Goal: Find specific page/section: Find specific page/section

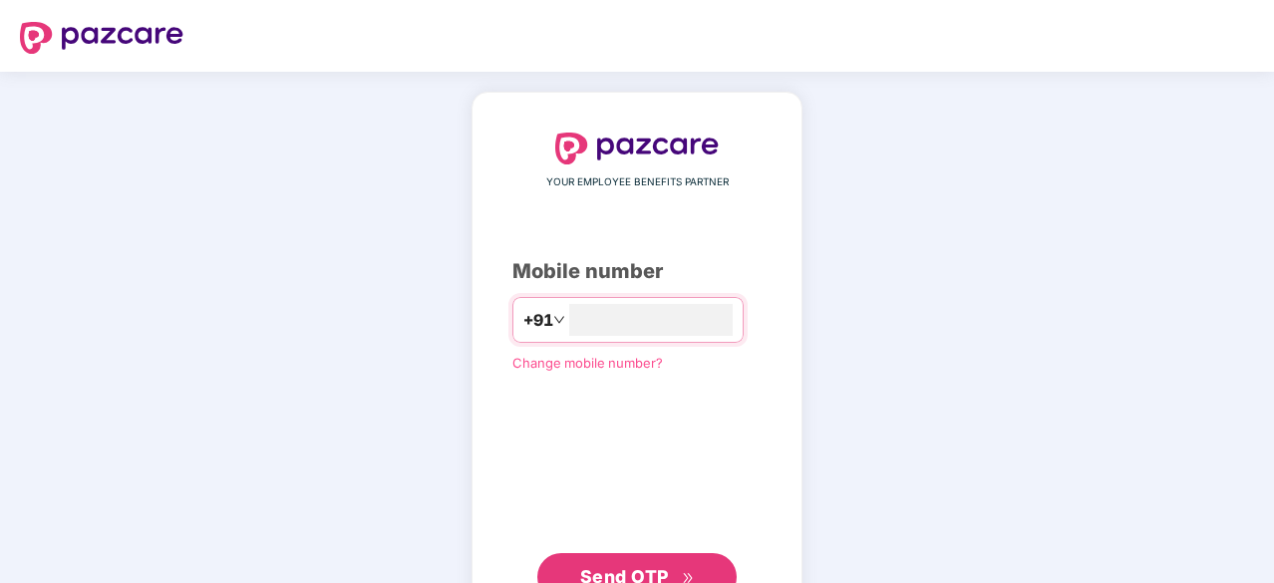
type input "**********"
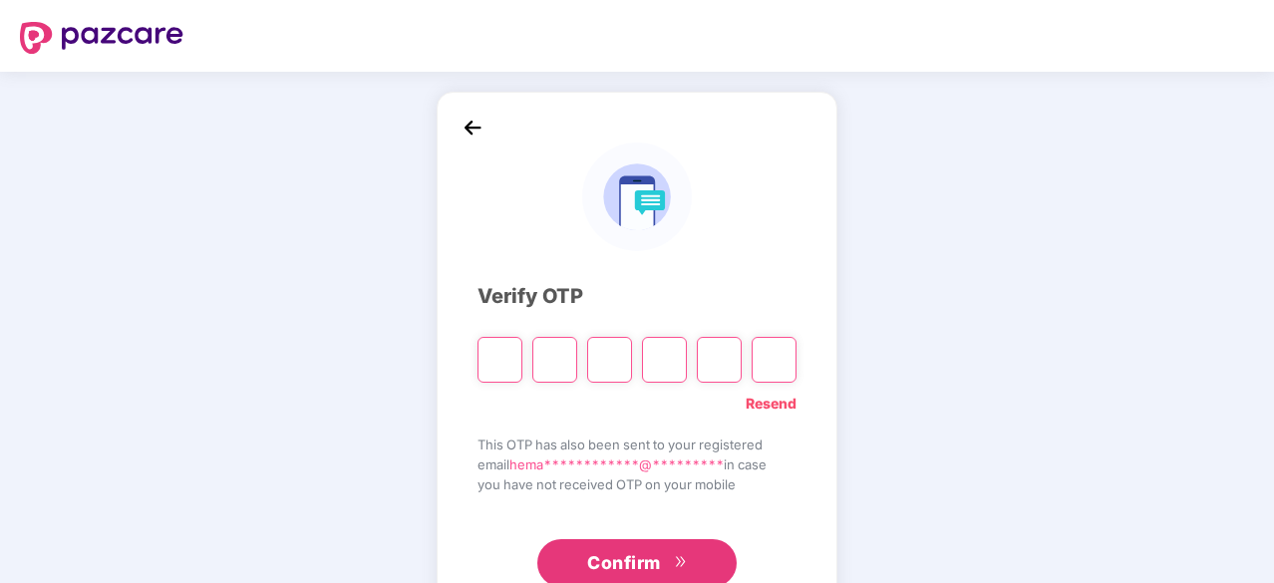
type input "*"
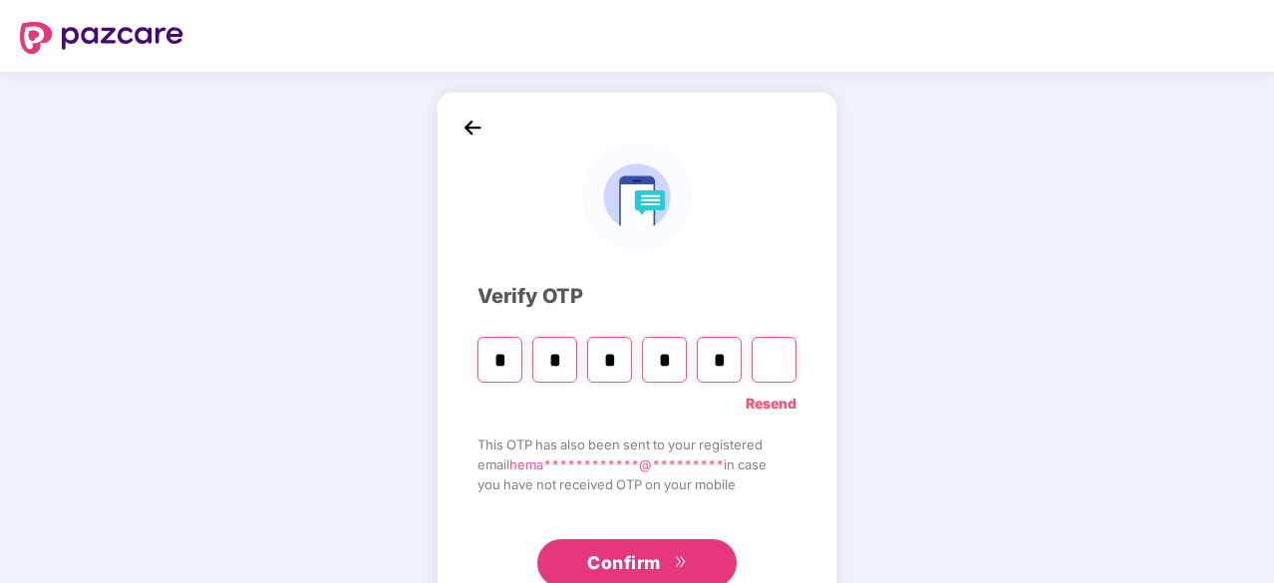
type input "*"
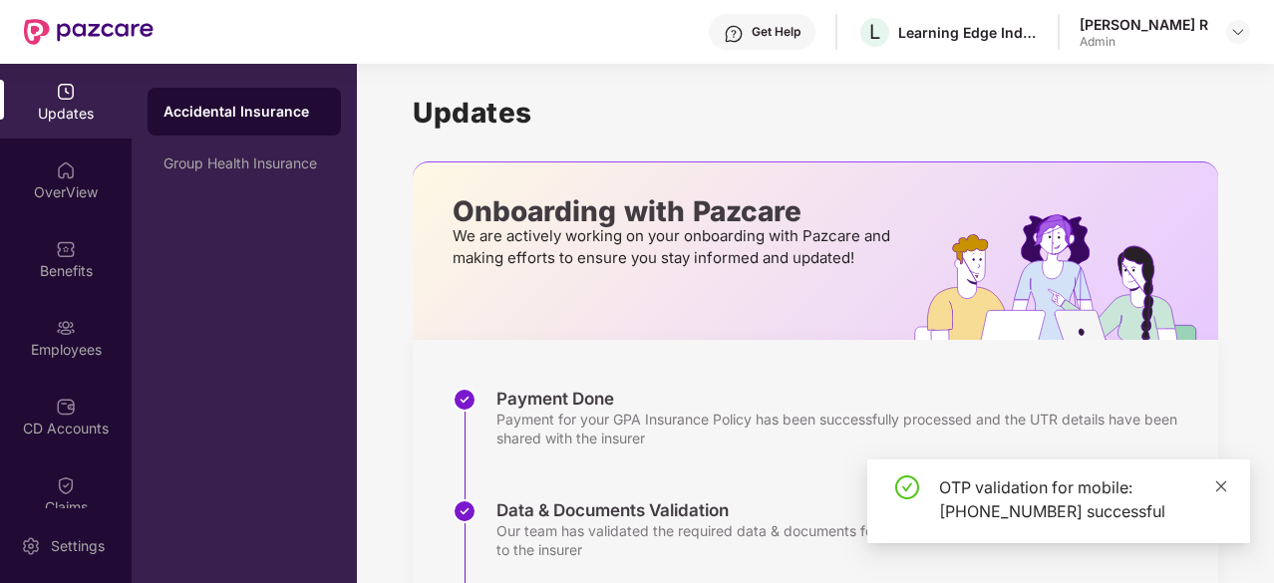
click at [1216, 487] on icon "close" at bounding box center [1221, 486] width 14 height 14
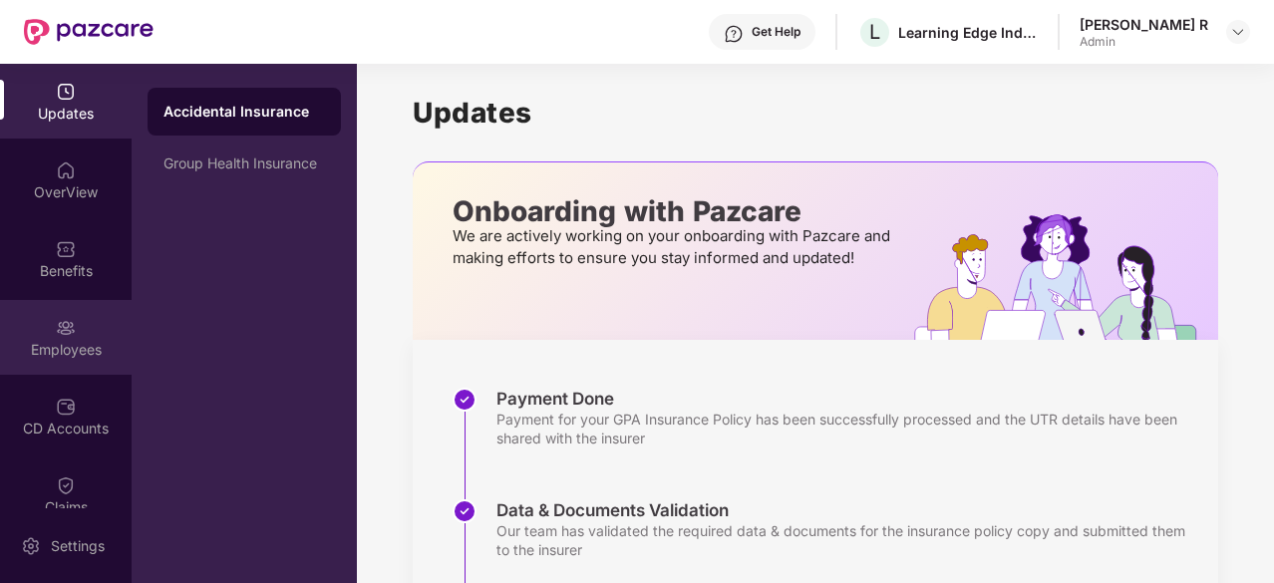
click at [73, 331] on div "Employees" at bounding box center [66, 337] width 132 height 75
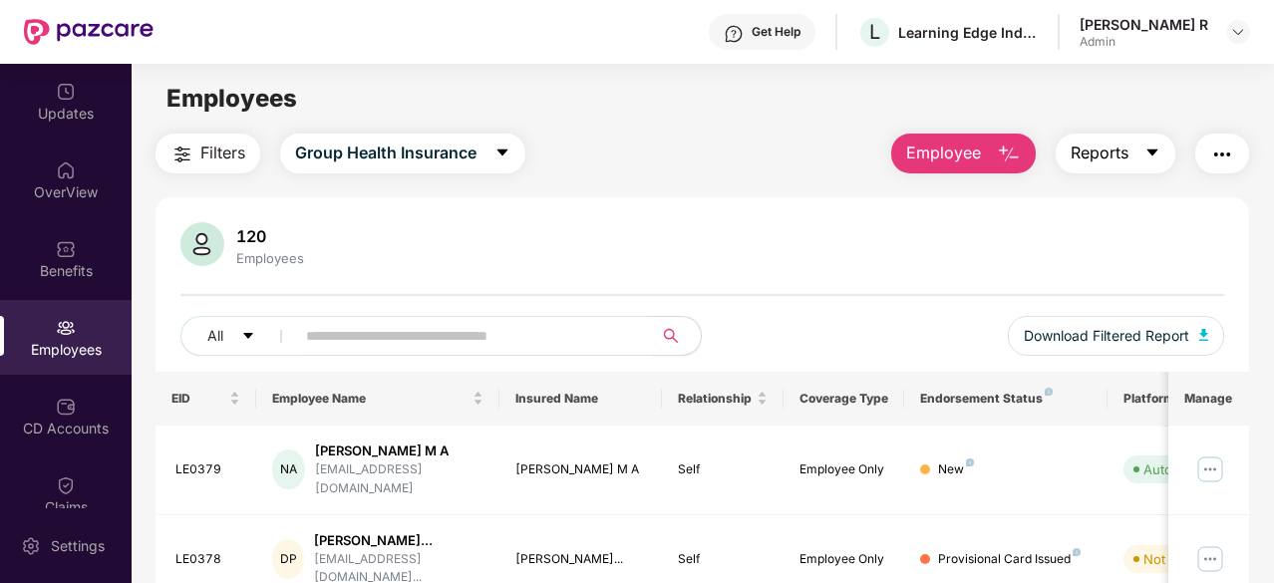
click at [1150, 151] on icon "caret-down" at bounding box center [1152, 153] width 11 height 7
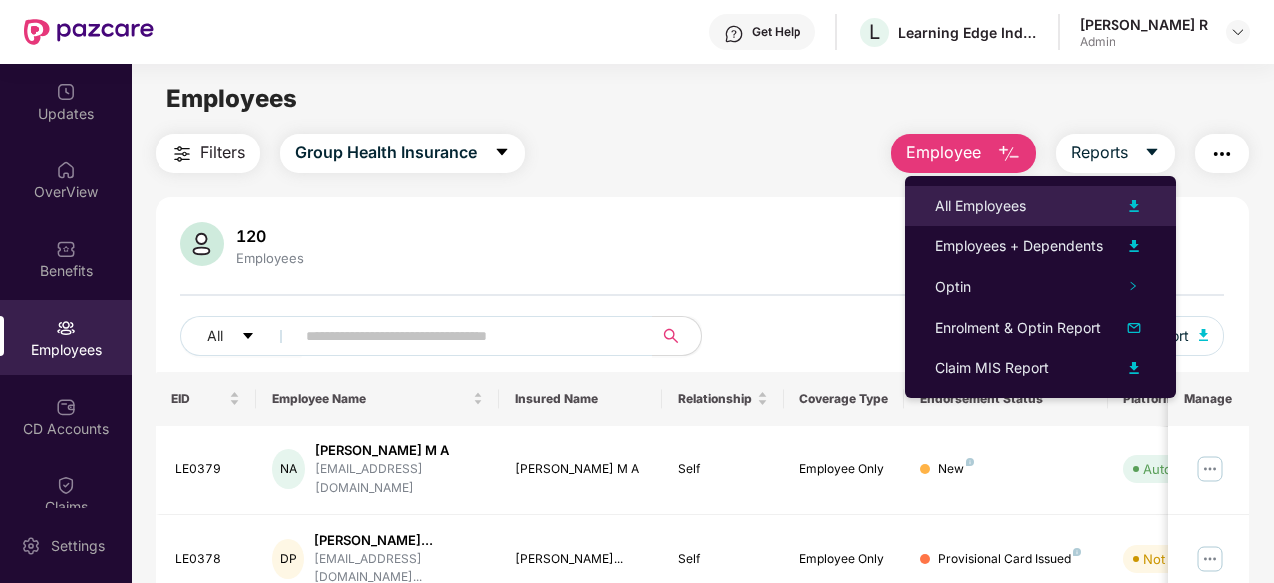
click at [1041, 200] on div "All Employees" at bounding box center [1040, 206] width 211 height 24
